Goal: Transaction & Acquisition: Purchase product/service

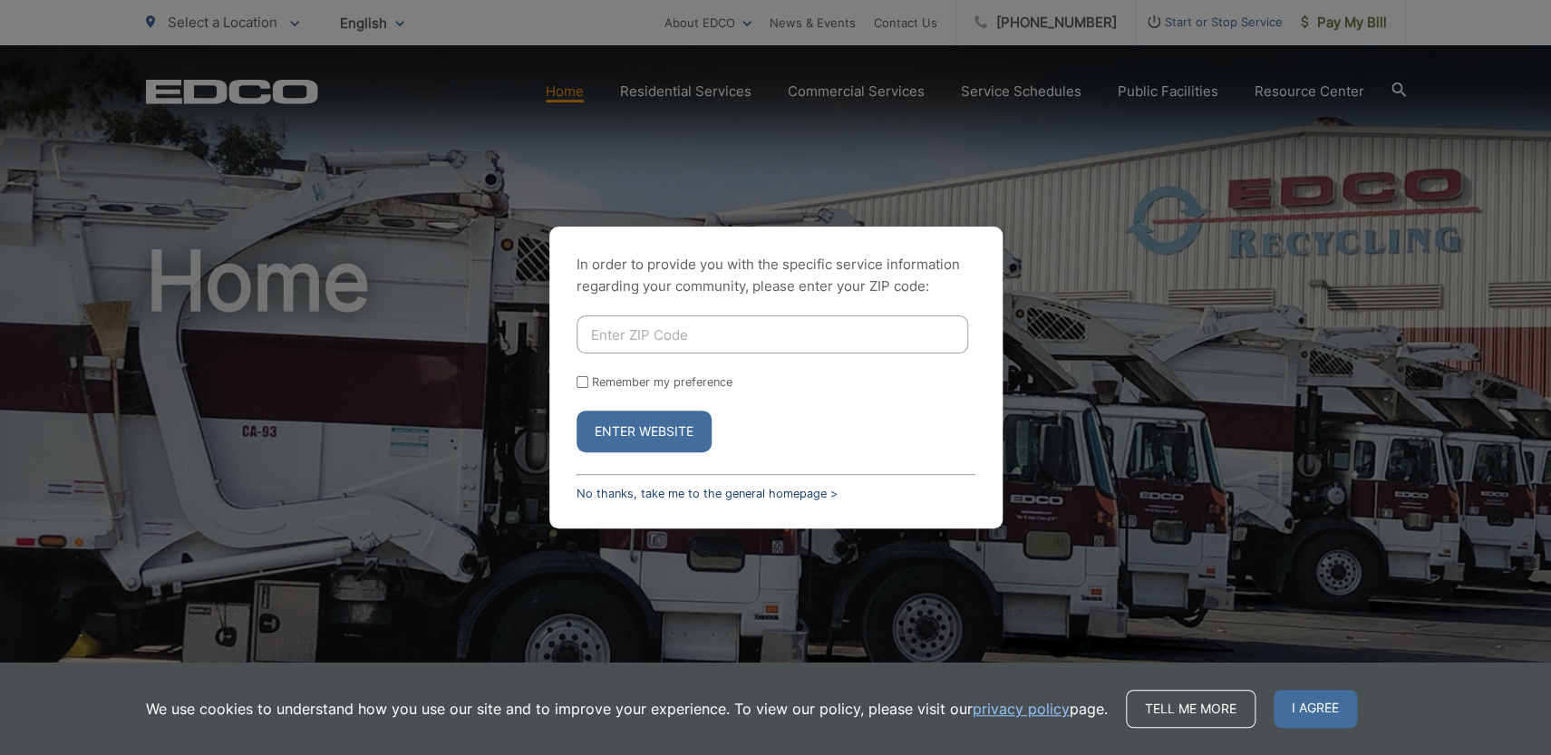
click at [773, 494] on link "No thanks, take me to the general homepage >" at bounding box center [707, 494] width 261 height 14
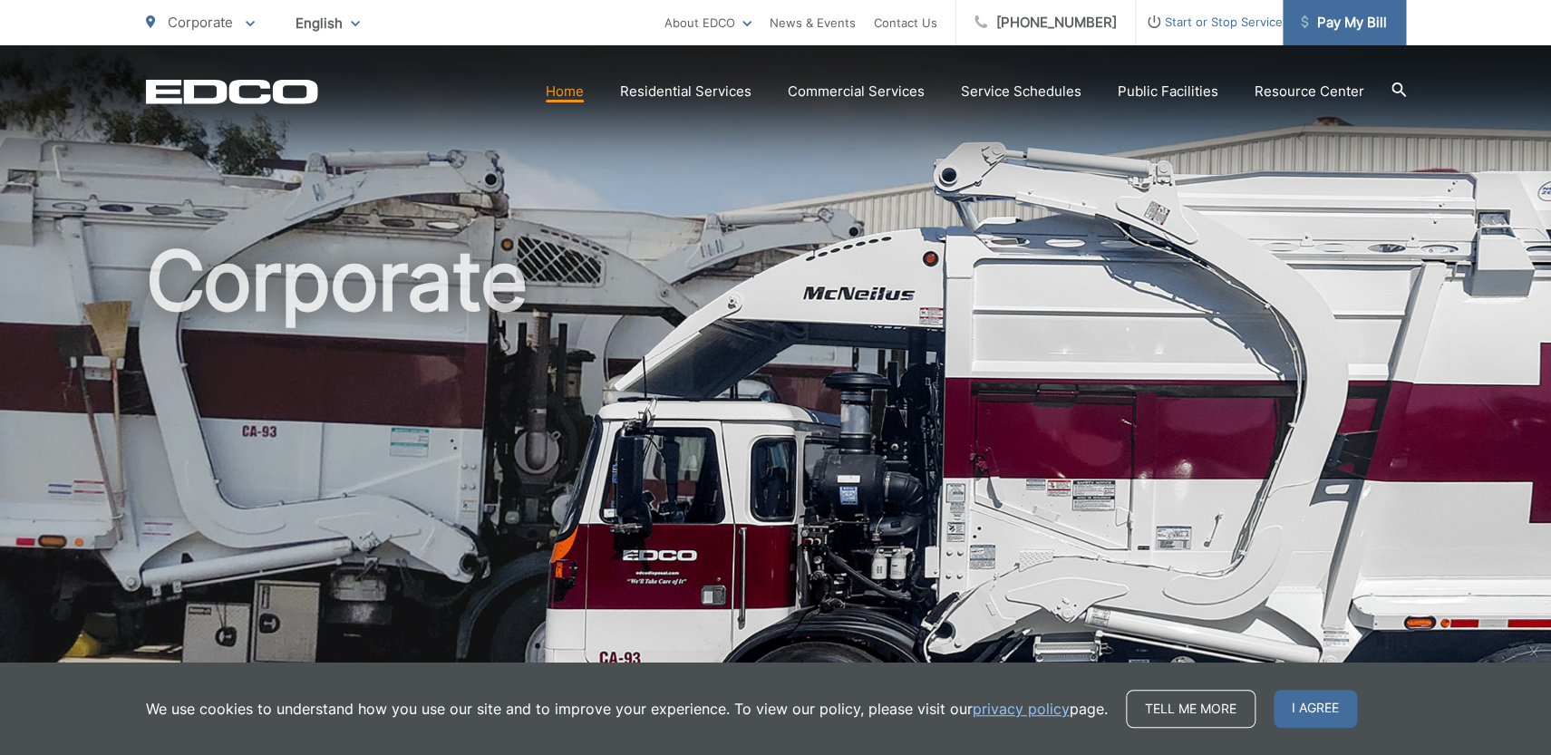
click at [1327, 18] on span "Pay My Bill" at bounding box center [1344, 23] width 86 height 22
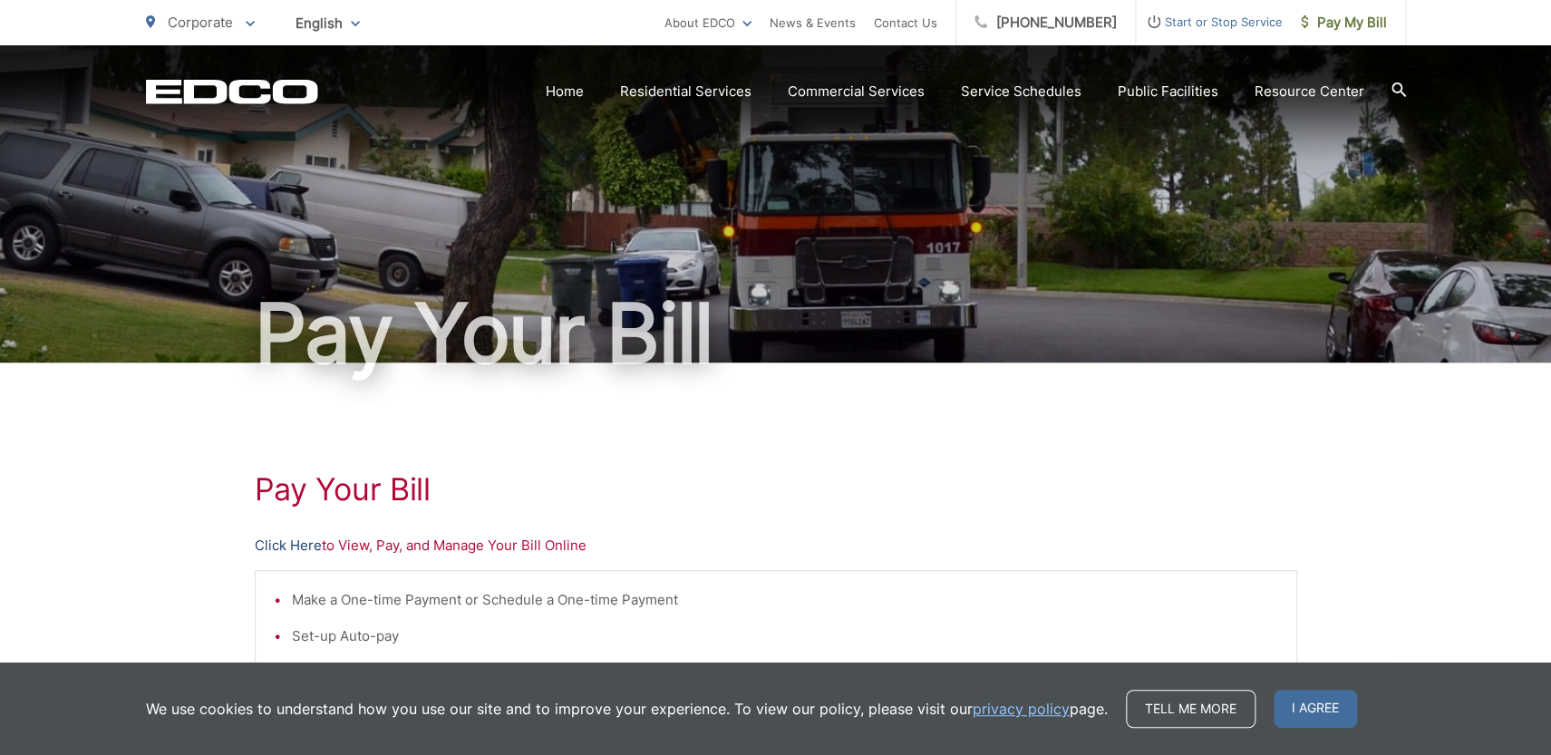
click at [301, 543] on link "Click Here" at bounding box center [288, 546] width 67 height 22
